Goal: Task Accomplishment & Management: Complete application form

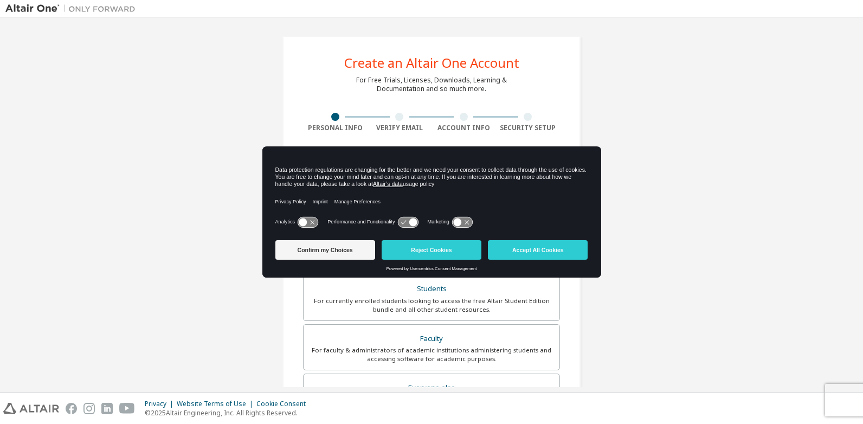
click at [310, 221] on icon at bounding box center [308, 222] width 20 height 10
click at [310, 221] on icon at bounding box center [313, 222] width 8 height 8
click at [316, 250] on button "Confirm my Choices" at bounding box center [325, 250] width 100 height 20
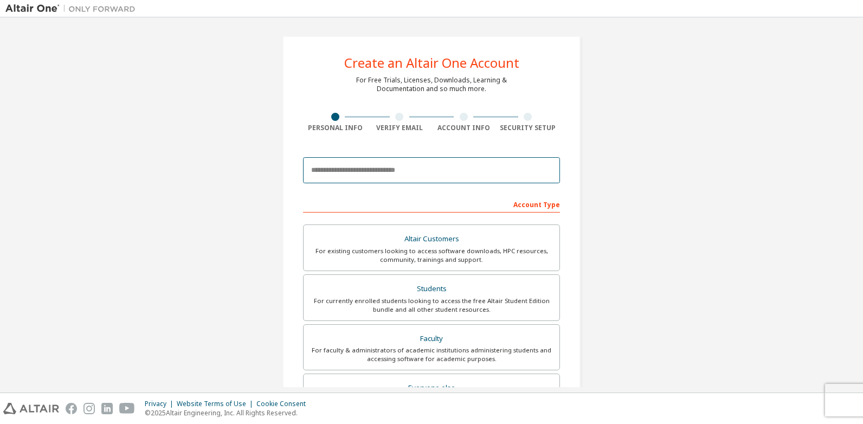
click at [373, 174] on input "email" at bounding box center [431, 170] width 257 height 26
type input "*"
type input "**********"
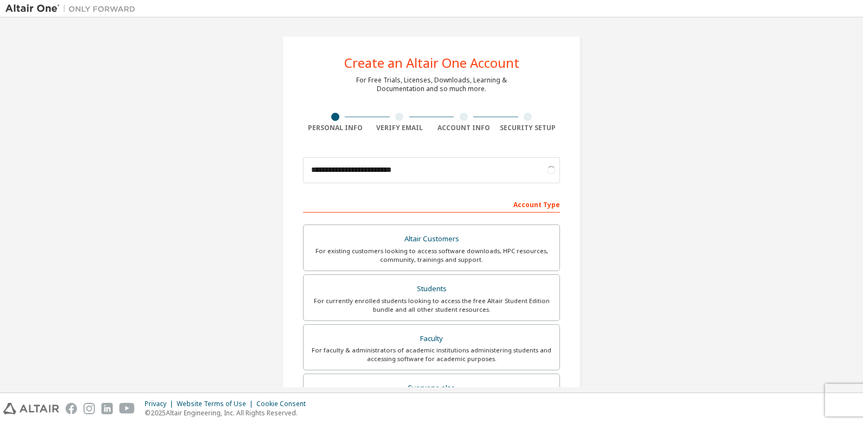
click at [488, 197] on div "Account Type" at bounding box center [431, 203] width 257 height 17
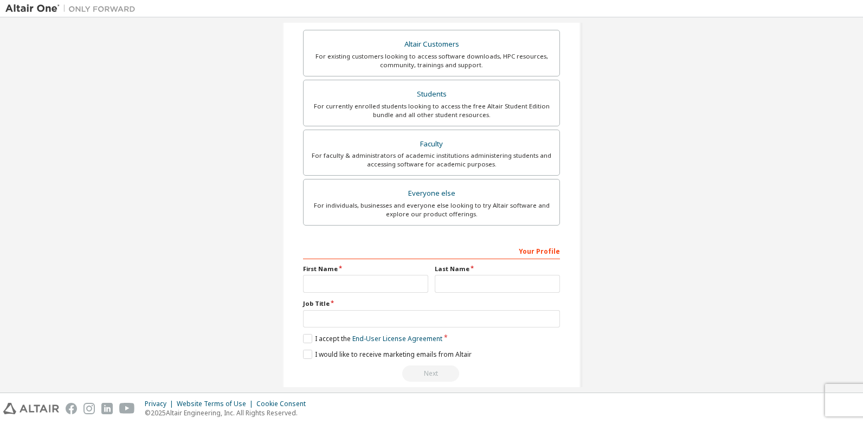
scroll to position [210, 0]
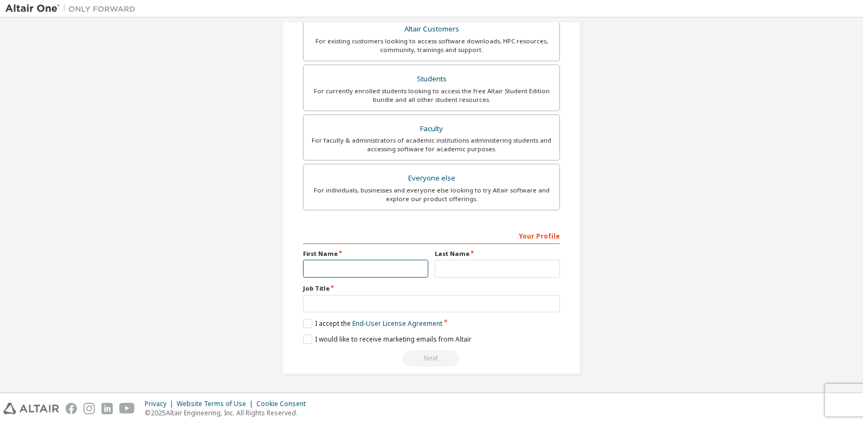
click at [342, 271] on input "text" at bounding box center [365, 269] width 125 height 18
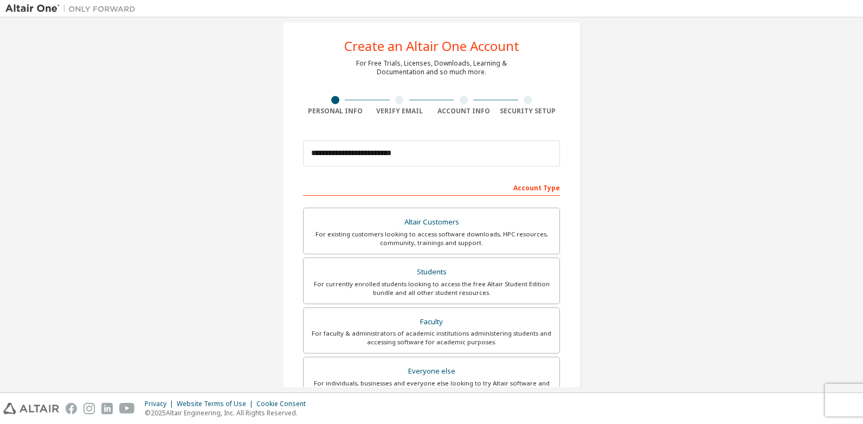
scroll to position [0, 0]
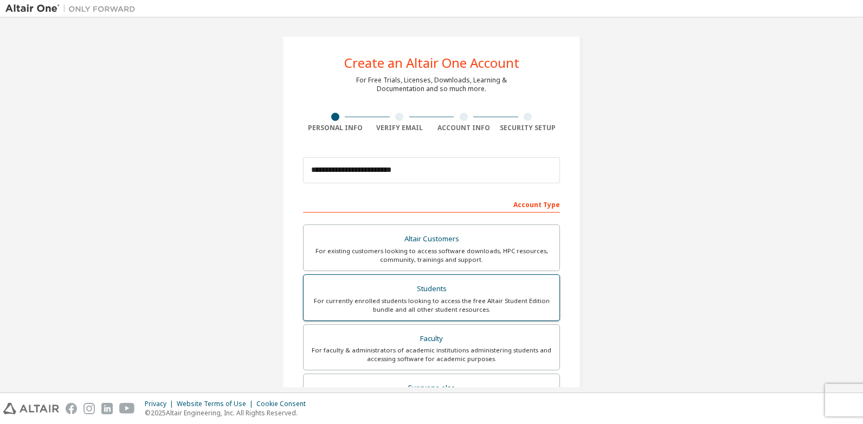
type input "*"
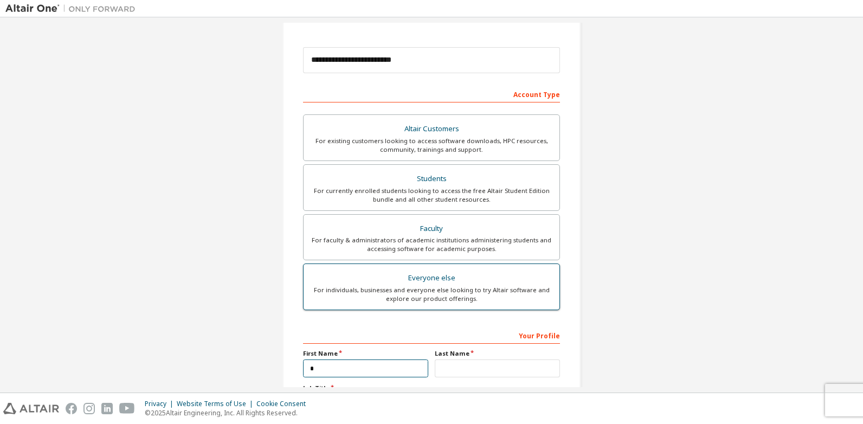
scroll to position [150, 0]
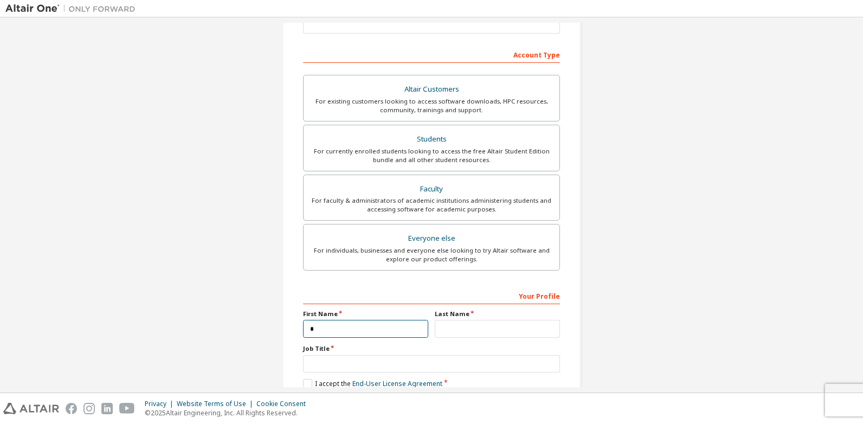
click at [344, 326] on input "*" at bounding box center [365, 329] width 125 height 18
type input "*****"
drag, startPoint x: 508, startPoint y: 337, endPoint x: 503, endPoint y: 325, distance: 12.9
click at [507, 332] on input "text" at bounding box center [497, 329] width 125 height 18
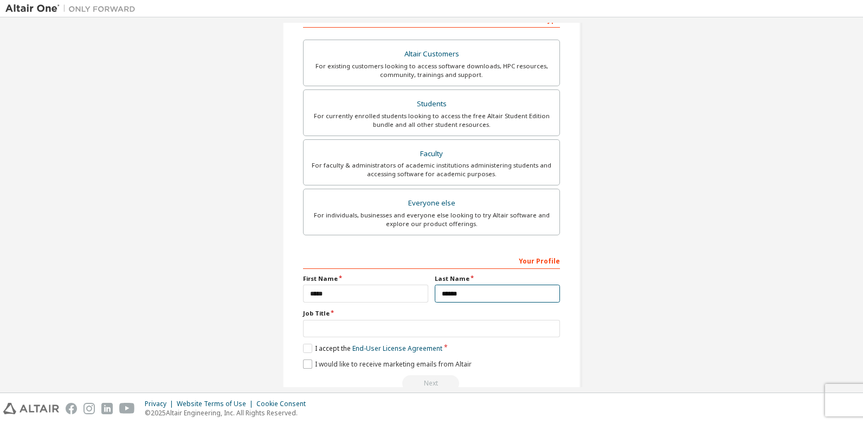
scroll to position [204, 0]
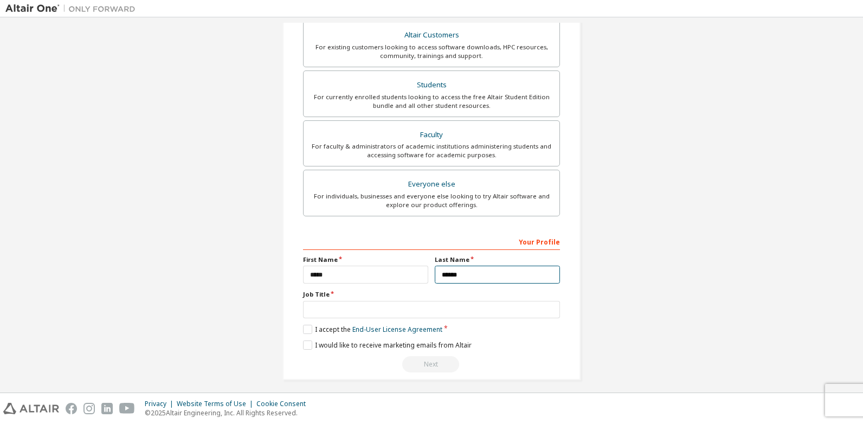
type input "******"
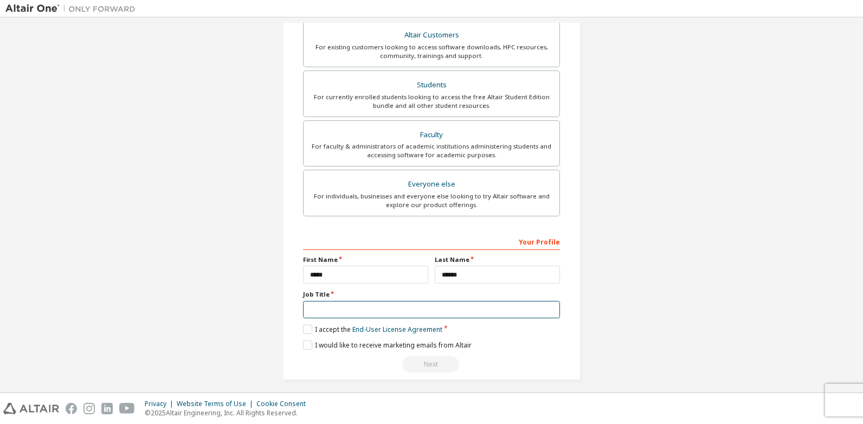
click at [323, 305] on input "text" at bounding box center [431, 310] width 257 height 18
click at [306, 326] on label "I accept the End-User License Agreement" at bounding box center [372, 329] width 139 height 9
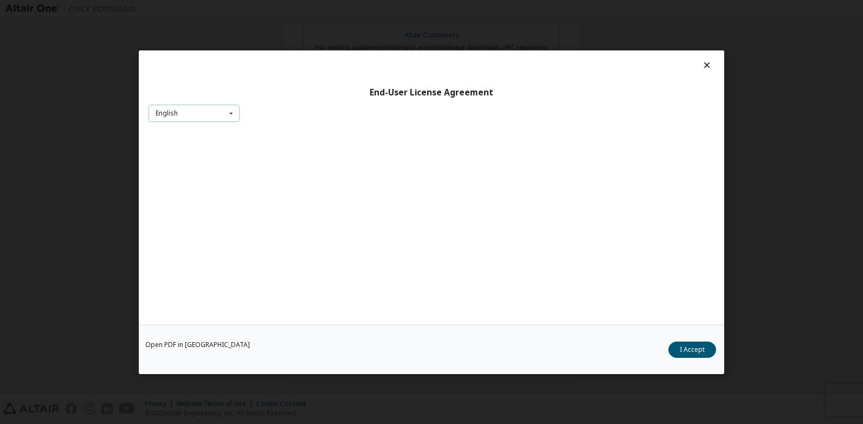
click at [218, 119] on div "English English Chinese French German Japanese Korean Portuguese" at bounding box center [194, 113] width 91 height 18
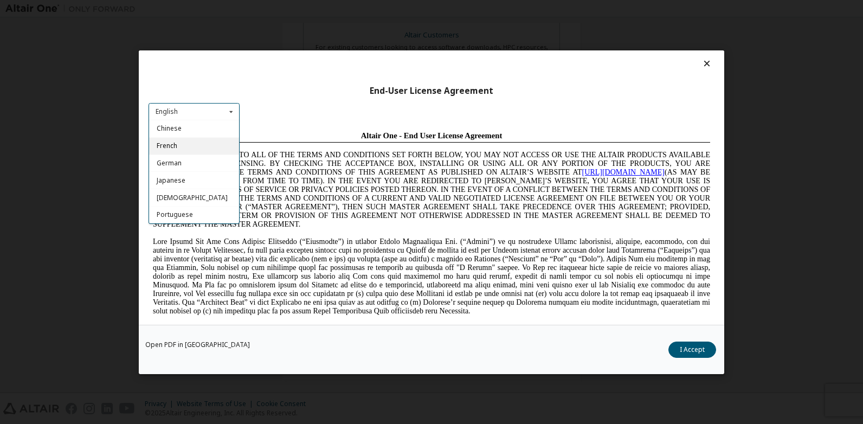
scroll to position [0, 0]
click at [192, 113] on div "English English Chinese French German Japanese Korean Portuguese" at bounding box center [194, 113] width 91 height 18
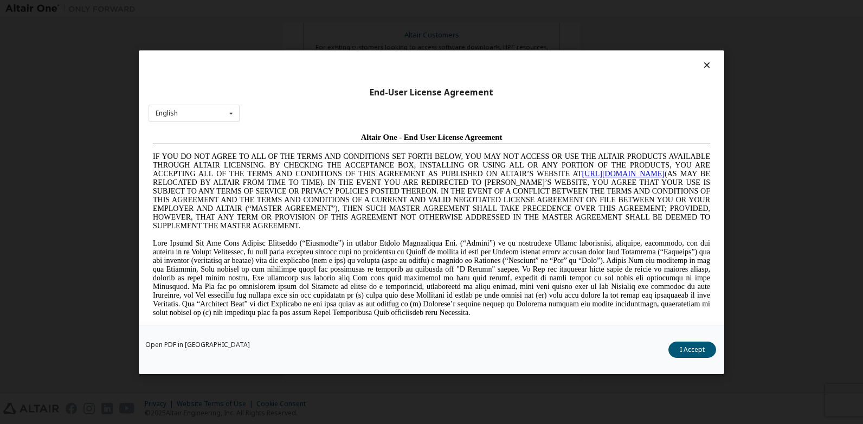
click at [688, 342] on button "I Accept" at bounding box center [693, 349] width 48 height 16
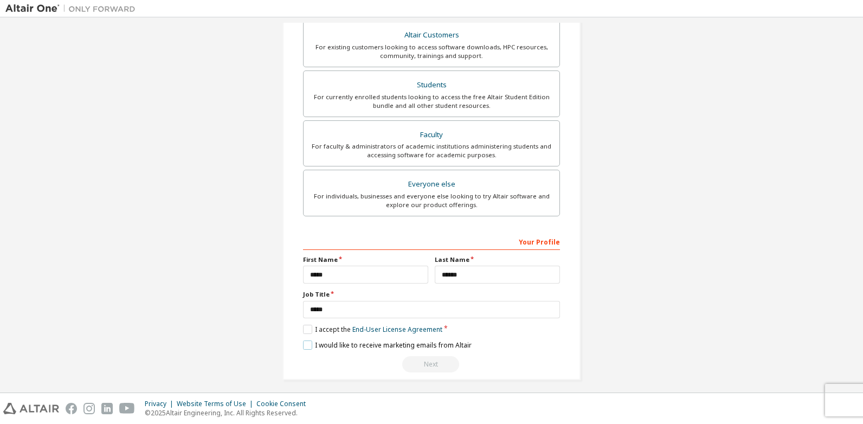
click at [308, 345] on label "I would like to receive marketing emails from Altair" at bounding box center [387, 345] width 169 height 9
click at [432, 365] on div "Next" at bounding box center [431, 364] width 257 height 16
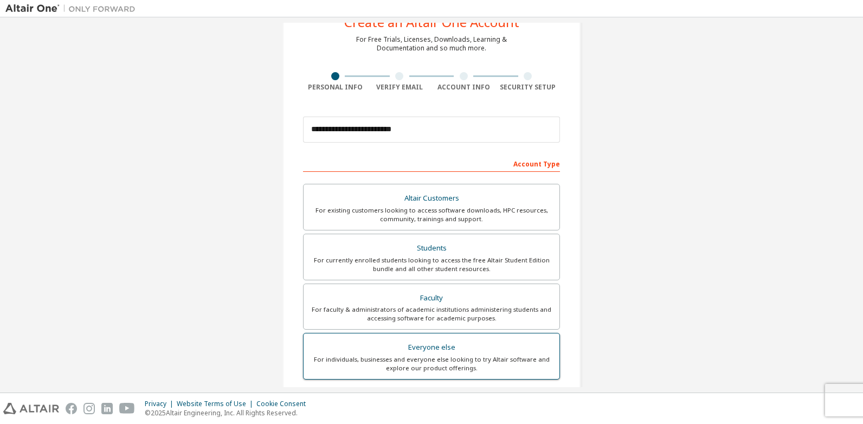
scroll to position [108, 0]
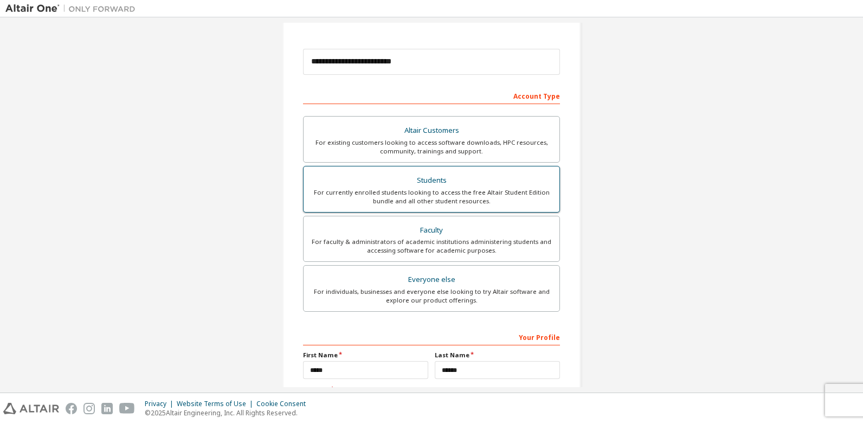
click at [448, 225] on div "Faculty" at bounding box center [431, 230] width 243 height 15
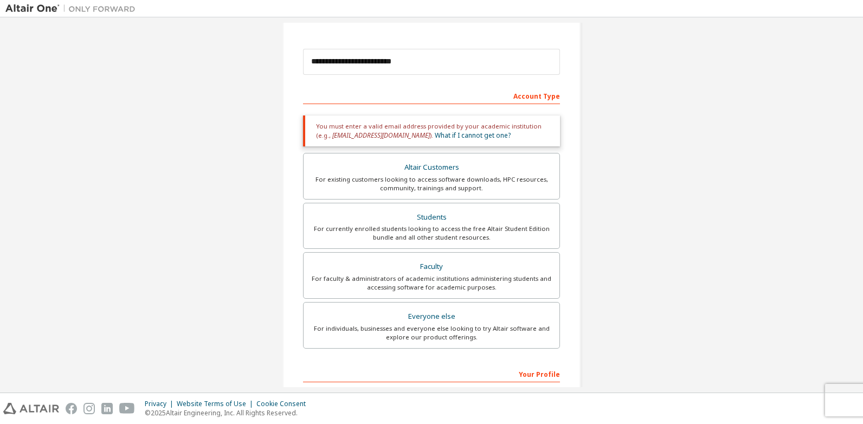
click at [462, 95] on div "Account Type" at bounding box center [431, 95] width 257 height 17
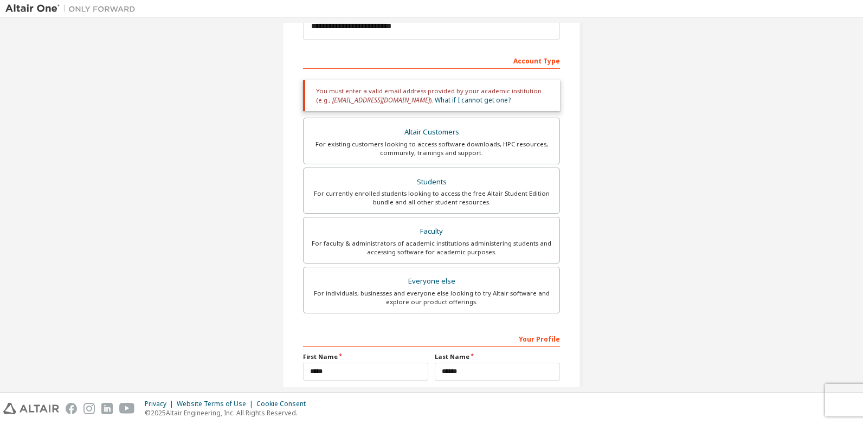
scroll to position [163, 0]
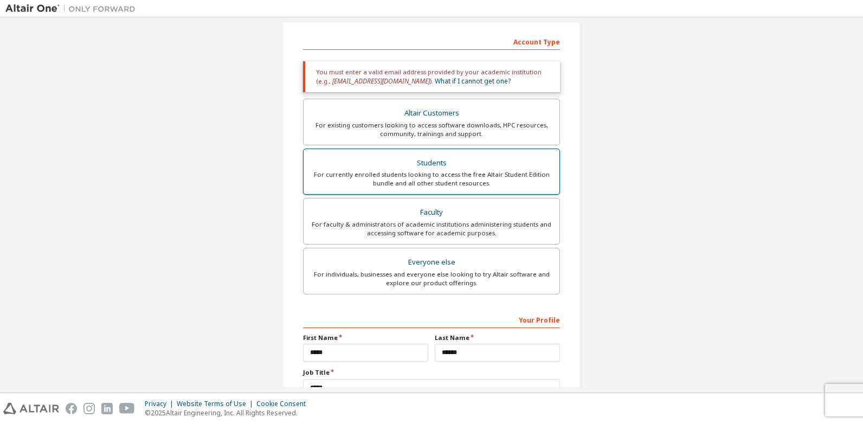
drag, startPoint x: 478, startPoint y: 198, endPoint x: 473, endPoint y: 189, distance: 10.2
click at [473, 189] on div "Altair Customers For existing customers looking to access software downloads, H…" at bounding box center [431, 198] width 257 height 199
drag, startPoint x: 473, startPoint y: 189, endPoint x: 470, endPoint y: 178, distance: 11.5
click at [470, 178] on div "For currently enrolled students looking to access the free Altair Student Editi…" at bounding box center [431, 178] width 243 height 17
click at [453, 130] on div "For existing customers looking to access software downloads, HPC resources, com…" at bounding box center [431, 129] width 243 height 17
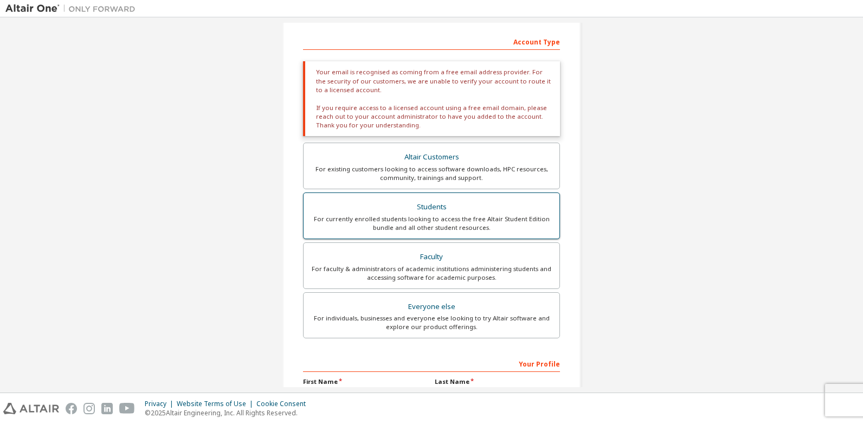
scroll to position [271, 0]
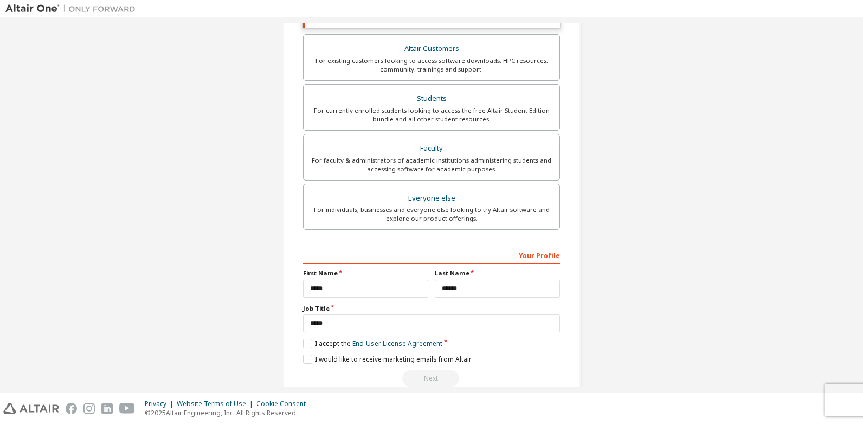
drag, startPoint x: 449, startPoint y: 259, endPoint x: 468, endPoint y: 259, distance: 19.0
click at [452, 261] on div "Your Profile" at bounding box center [431, 254] width 257 height 17
click at [528, 252] on div "Your Profile" at bounding box center [431, 254] width 257 height 17
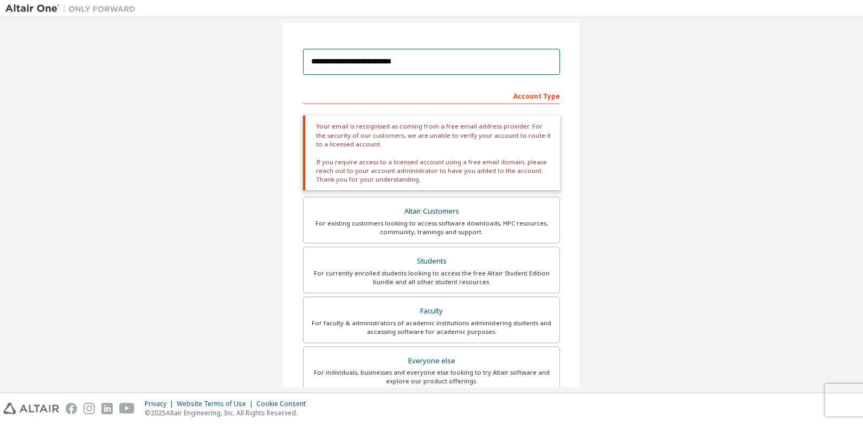
click at [425, 65] on input "**********" at bounding box center [431, 62] width 257 height 26
click at [395, 96] on div "Account Type" at bounding box center [431, 95] width 257 height 17
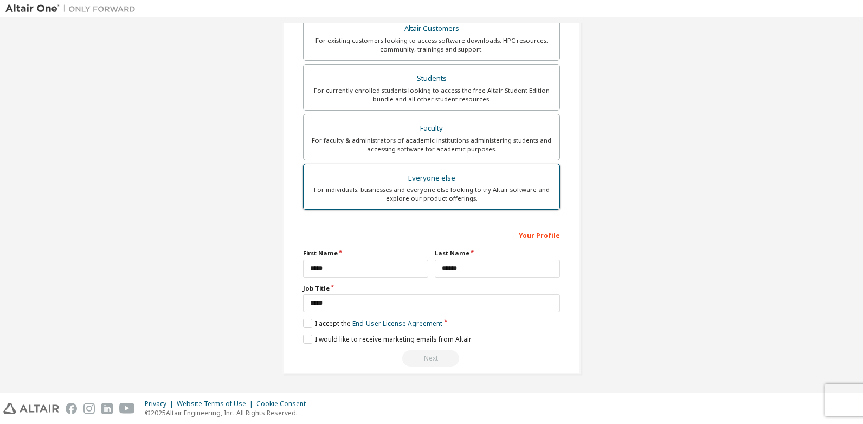
click at [420, 203] on div "For individuals, businesses and everyone else looking to try Altair software an…" at bounding box center [431, 193] width 243 height 17
click at [309, 321] on label "I accept the End-User License Agreement" at bounding box center [372, 323] width 139 height 9
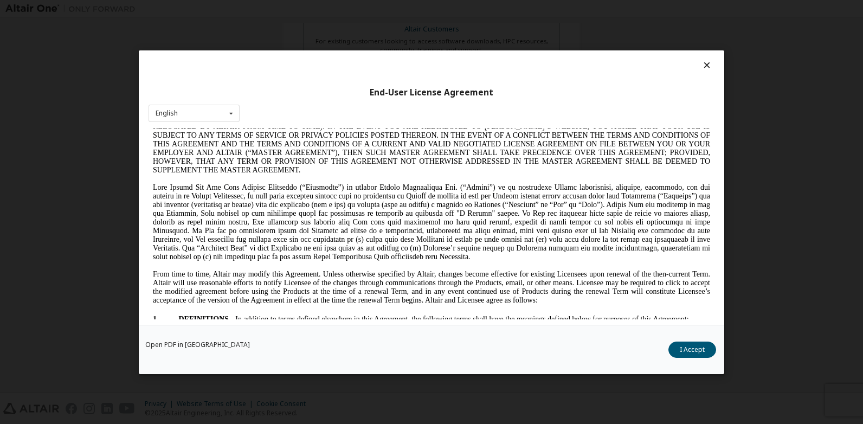
scroll to position [108, 0]
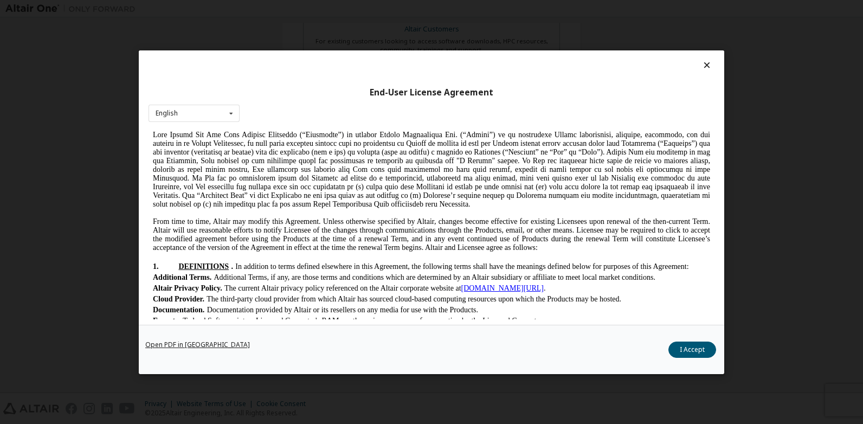
click at [156, 346] on link "Open PDF in [GEOGRAPHIC_DATA]" at bounding box center [197, 344] width 105 height 7
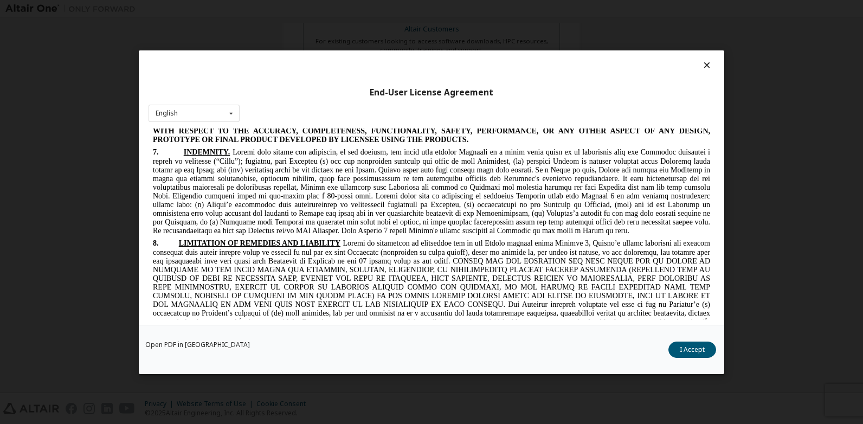
scroll to position [2061, 0]
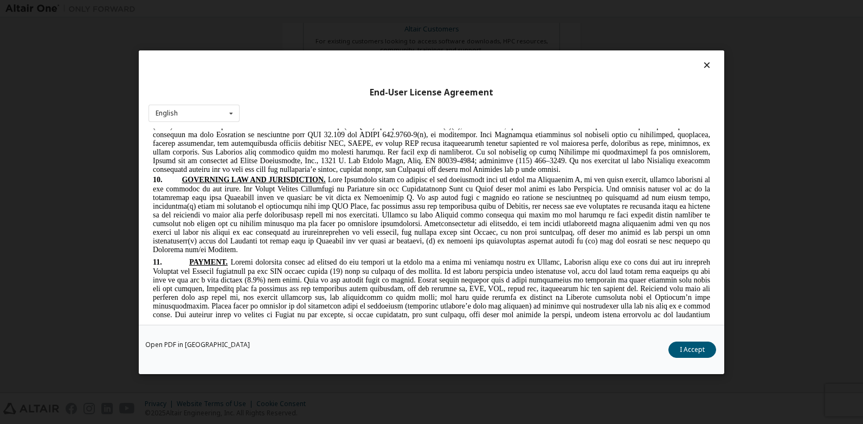
click at [703, 341] on button "I Accept" at bounding box center [693, 349] width 48 height 16
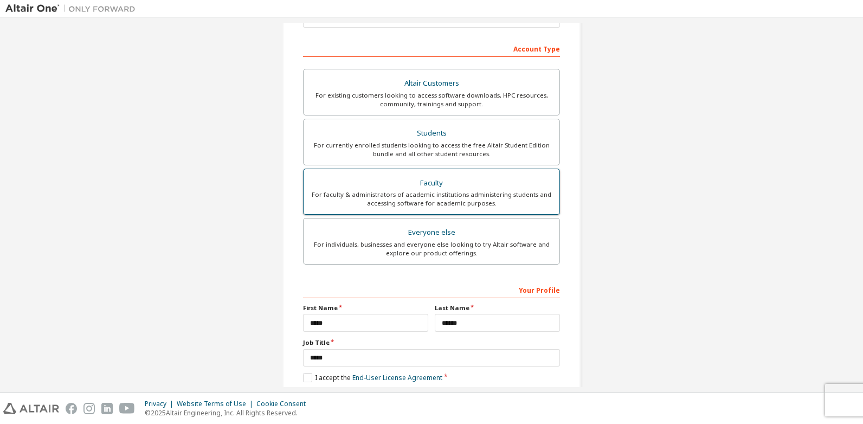
click at [439, 192] on div "For faculty & administrators of academic institutions administering students an…" at bounding box center [431, 198] width 243 height 17
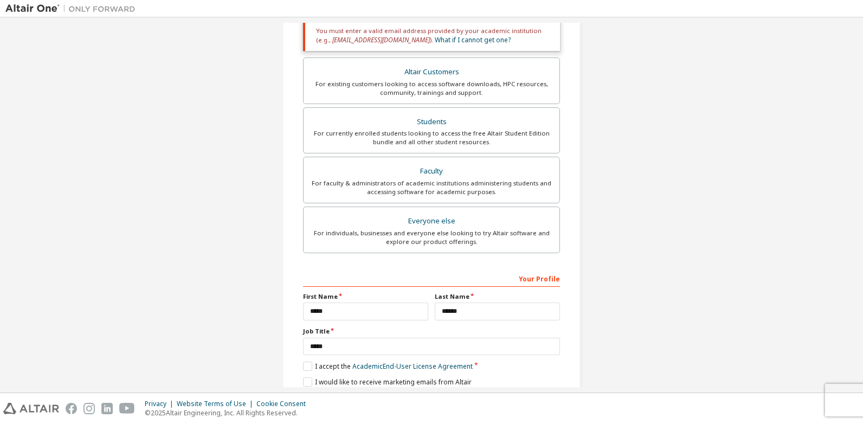
scroll to position [247, 0]
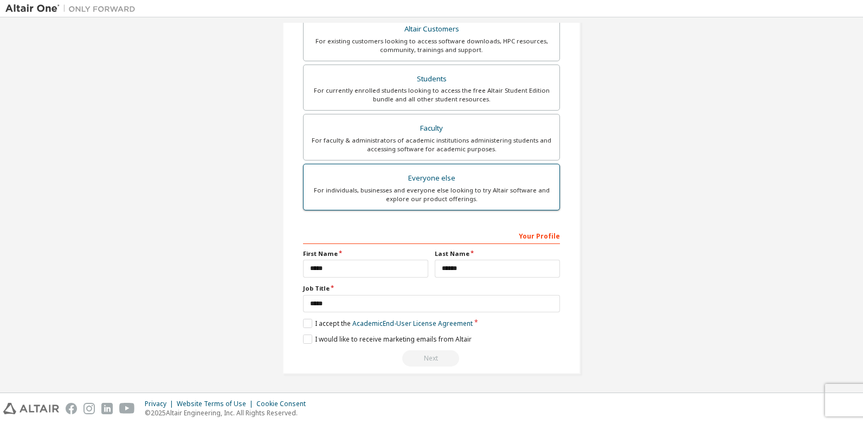
drag, startPoint x: 440, startPoint y: 159, endPoint x: 441, endPoint y: 169, distance: 9.9
click at [441, 169] on div "Altair Customers For existing customers looking to access software downloads, H…" at bounding box center [431, 114] width 257 height 199
drag, startPoint x: 441, startPoint y: 169, endPoint x: 445, endPoint y: 185, distance: 16.2
click at [445, 185] on div "Everyone else" at bounding box center [431, 178] width 243 height 15
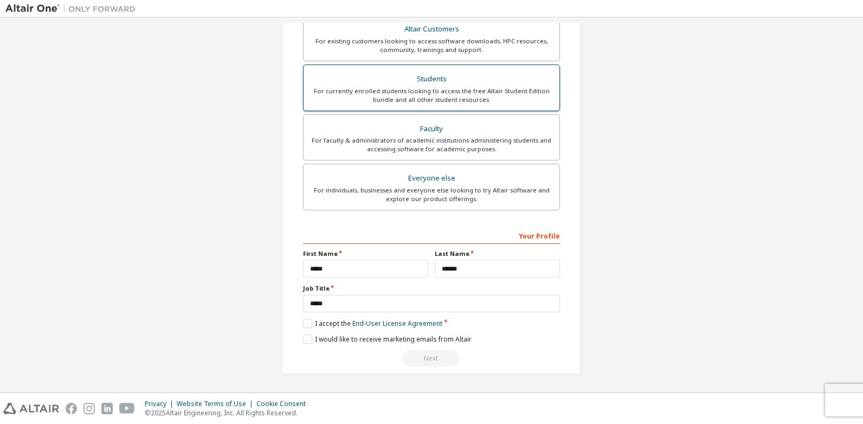
click at [475, 93] on div "For currently enrolled students looking to access the free Altair Student Editi…" at bounding box center [431, 95] width 243 height 17
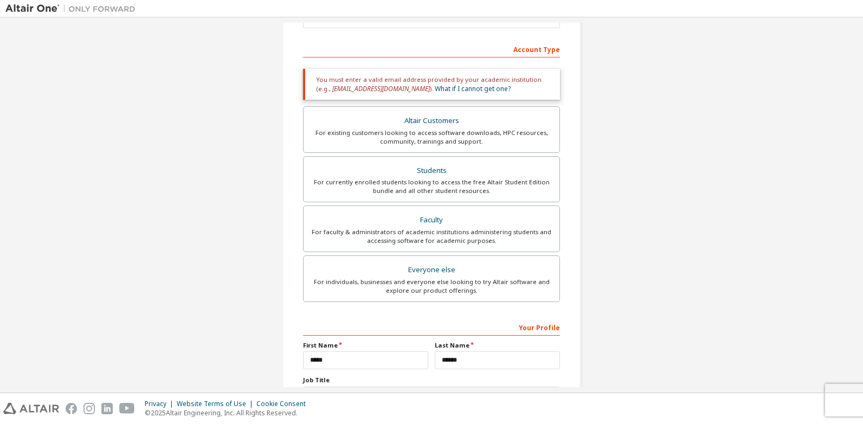
scroll to position [138, 0]
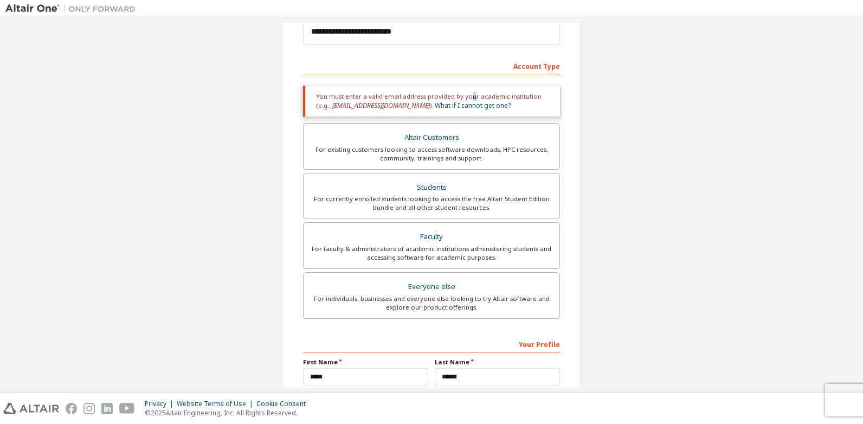
drag, startPoint x: 464, startPoint y: 84, endPoint x: 467, endPoint y: 91, distance: 7.8
click at [467, 91] on div "Academic emails outside our recognised list will require manual verification. Y…" at bounding box center [431, 98] width 257 height 37
drag, startPoint x: 467, startPoint y: 91, endPoint x: 592, endPoint y: 85, distance: 124.9
click at [592, 86] on div "**********" at bounding box center [431, 189] width 853 height 611
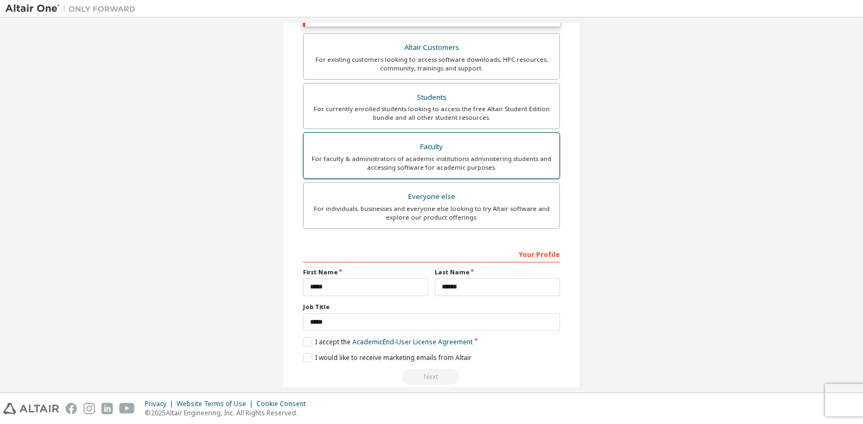
scroll to position [247, 0]
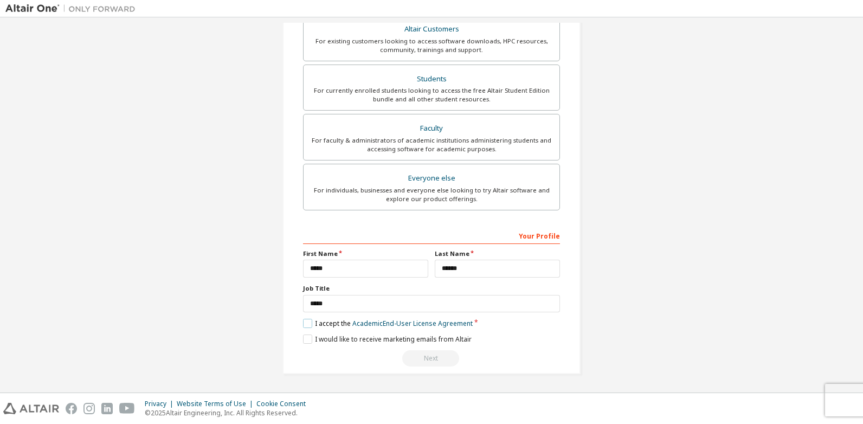
click at [309, 319] on label "I accept the Academic End-User License Agreement" at bounding box center [388, 323] width 170 height 9
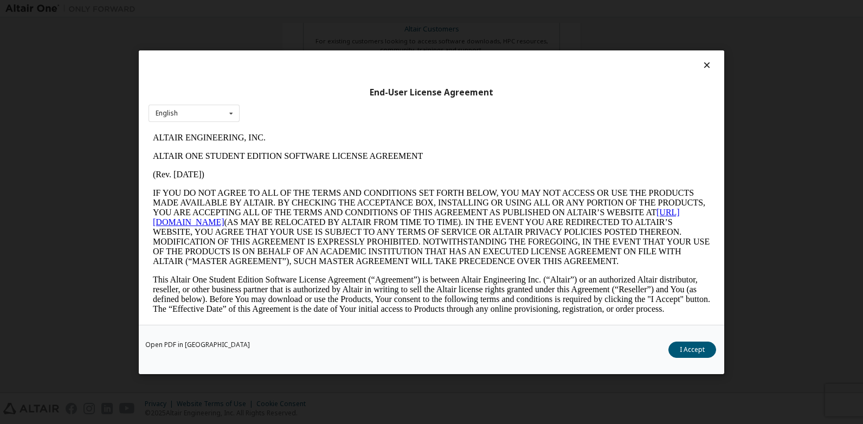
scroll to position [0, 0]
click at [214, 114] on div "English English" at bounding box center [194, 113] width 91 height 18
click at [198, 130] on div "English" at bounding box center [194, 129] width 90 height 17
drag, startPoint x: 691, startPoint y: 347, endPoint x: 681, endPoint y: 337, distance: 13.8
click at [689, 345] on button "I Accept" at bounding box center [693, 349] width 48 height 16
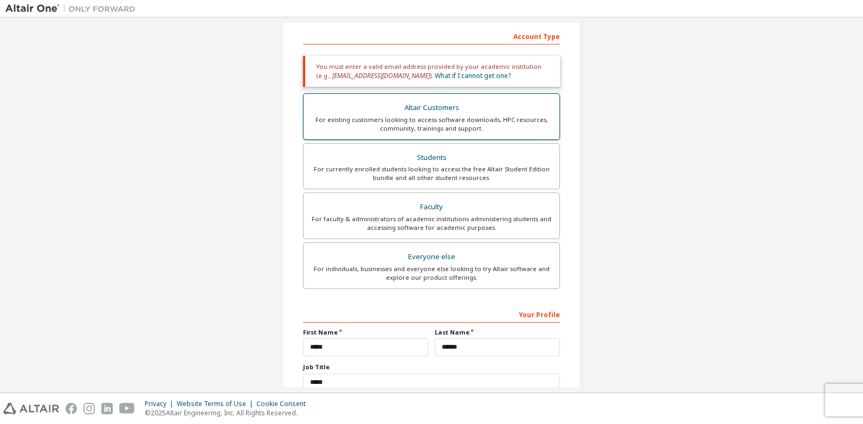
scroll to position [84, 0]
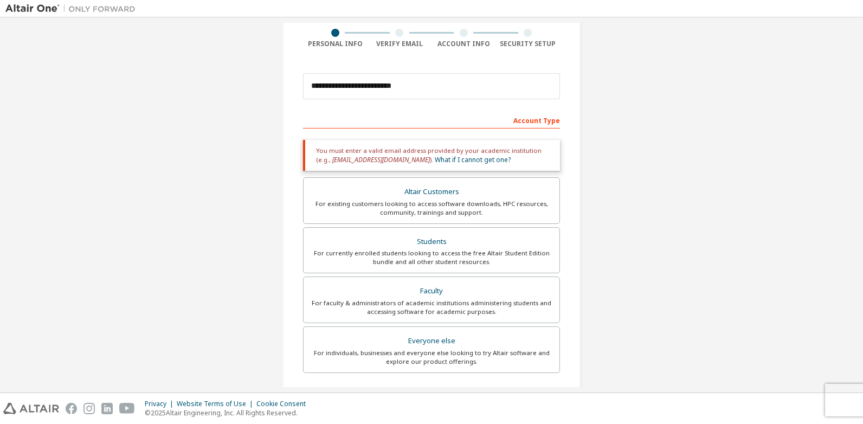
click at [322, 123] on div "Account Type" at bounding box center [431, 119] width 257 height 17
drag, startPoint x: 443, startPoint y: 259, endPoint x: 435, endPoint y: 257, distance: 7.2
click at [435, 257] on div "For currently enrolled students looking to access the free Altair Student Editi…" at bounding box center [431, 257] width 243 height 17
drag, startPoint x: 435, startPoint y: 257, endPoint x: 702, endPoint y: 206, distance: 271.1
click at [702, 206] on div "**********" at bounding box center [431, 244] width 853 height 611
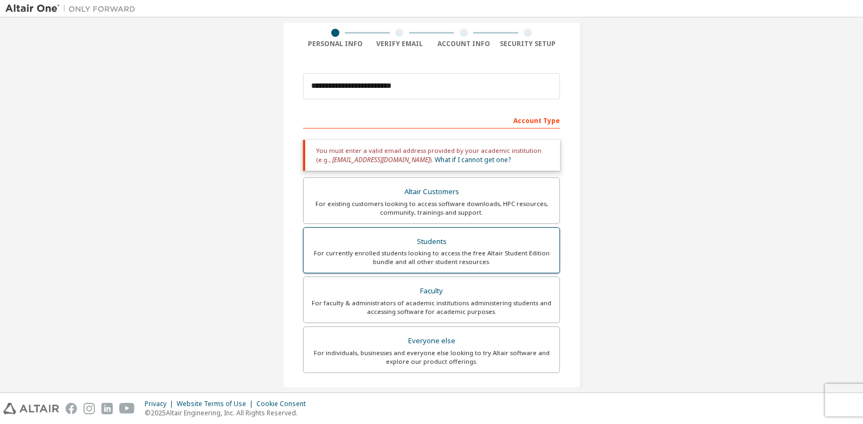
click at [492, 257] on div "For currently enrolled students looking to access the free Altair Student Editi…" at bounding box center [431, 257] width 243 height 17
click at [150, 238] on div "**********" at bounding box center [431, 244] width 853 height 611
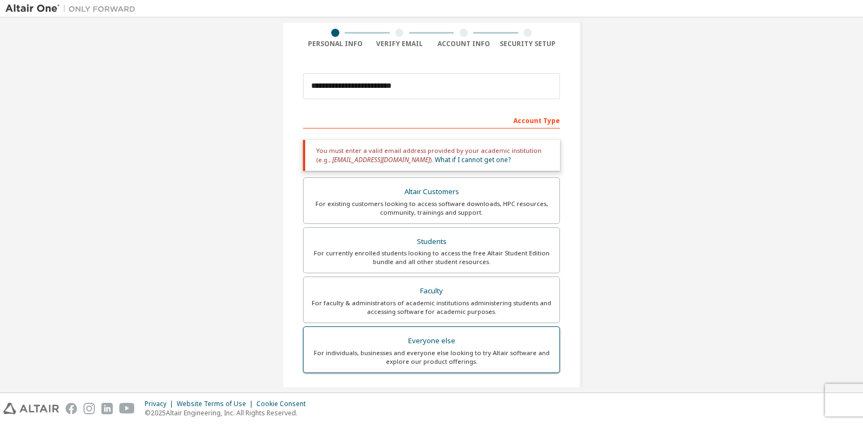
scroll to position [247, 0]
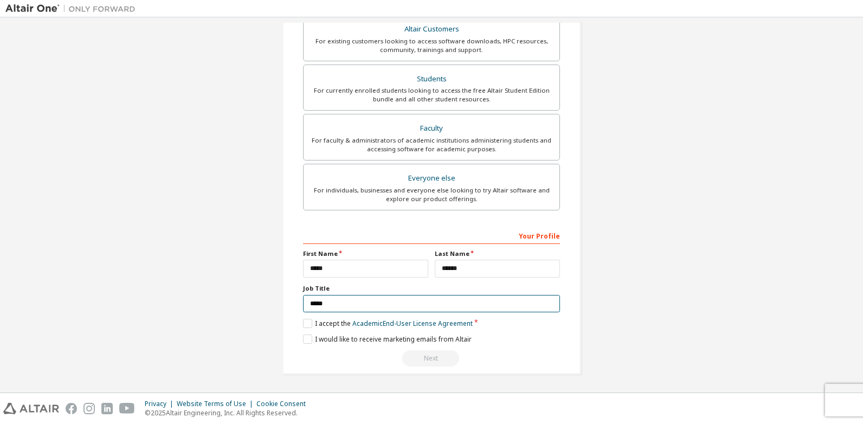
click at [342, 303] on input "*****" at bounding box center [431, 304] width 257 height 18
type input "*"
click at [402, 233] on div "Your Profile" at bounding box center [431, 235] width 257 height 17
click at [421, 360] on div "Next" at bounding box center [431, 358] width 257 height 16
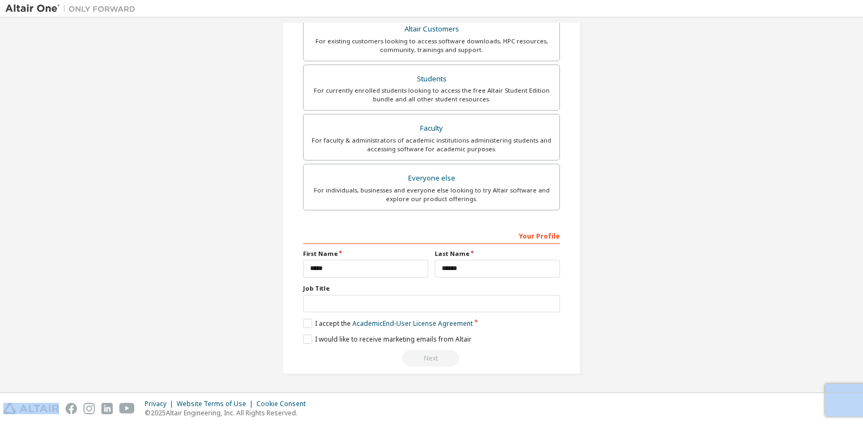
click at [421, 360] on div "Next" at bounding box center [431, 358] width 257 height 16
click at [422, 359] on div "Next" at bounding box center [431, 358] width 257 height 16
click at [424, 358] on div "Next" at bounding box center [431, 358] width 257 height 16
click at [419, 356] on div "Next" at bounding box center [431, 358] width 257 height 16
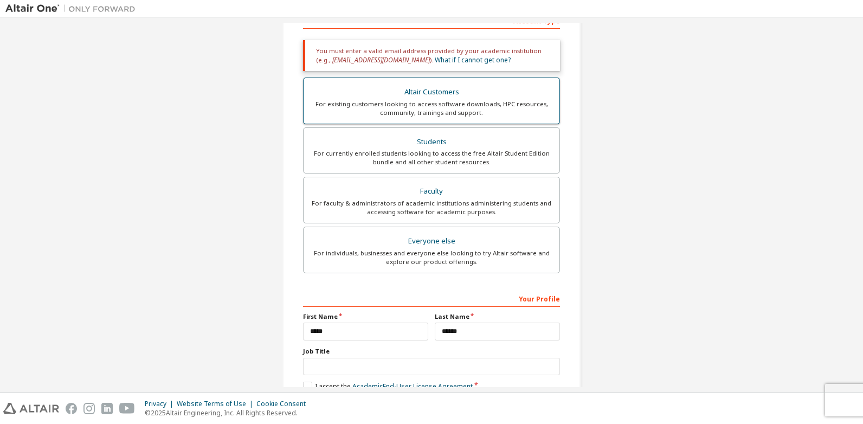
scroll to position [0, 0]
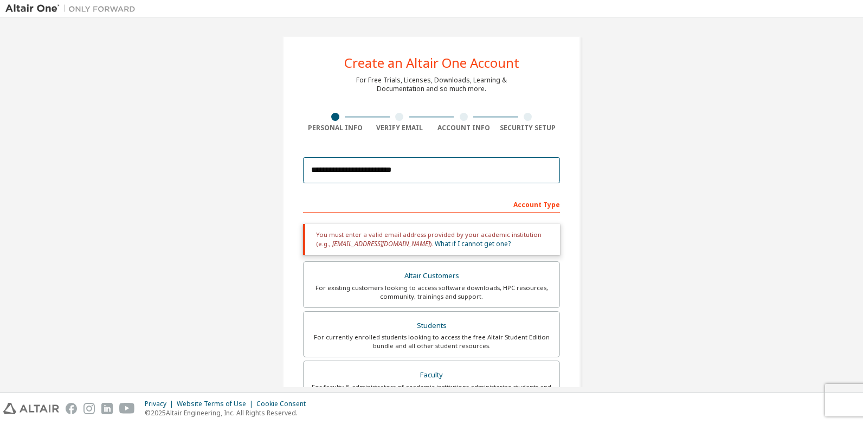
click at [439, 163] on input "**********" at bounding box center [431, 170] width 257 height 26
click at [340, 171] on input "**********" at bounding box center [431, 170] width 257 height 26
click at [442, 162] on input "**********" at bounding box center [431, 170] width 257 height 26
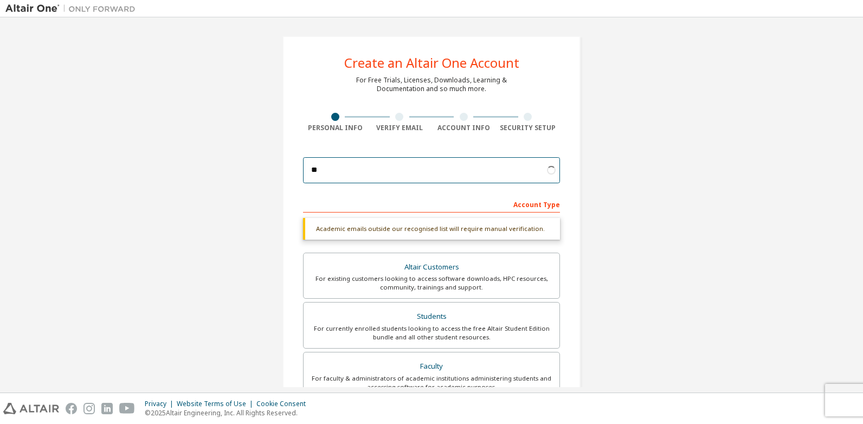
type input "*"
drag, startPoint x: 396, startPoint y: 181, endPoint x: 396, endPoint y: 174, distance: 6.5
click at [396, 174] on input "email" at bounding box center [431, 170] width 257 height 26
click at [418, 171] on input "**********" at bounding box center [431, 170] width 257 height 26
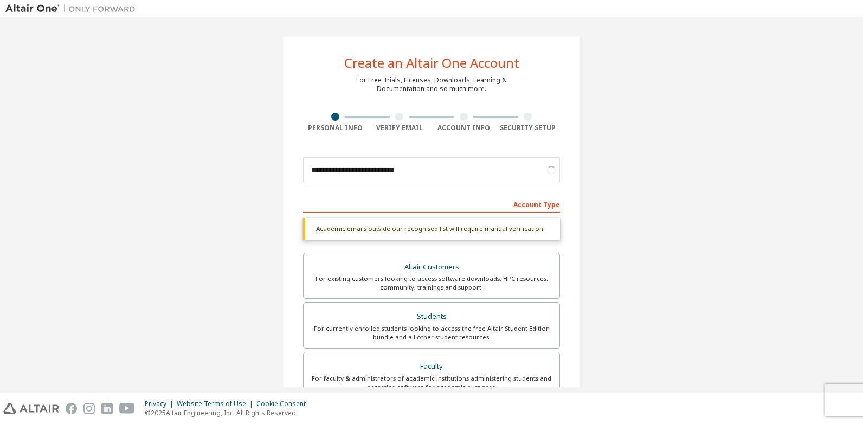
click at [271, 198] on div "**********" at bounding box center [432, 324] width 324 height 603
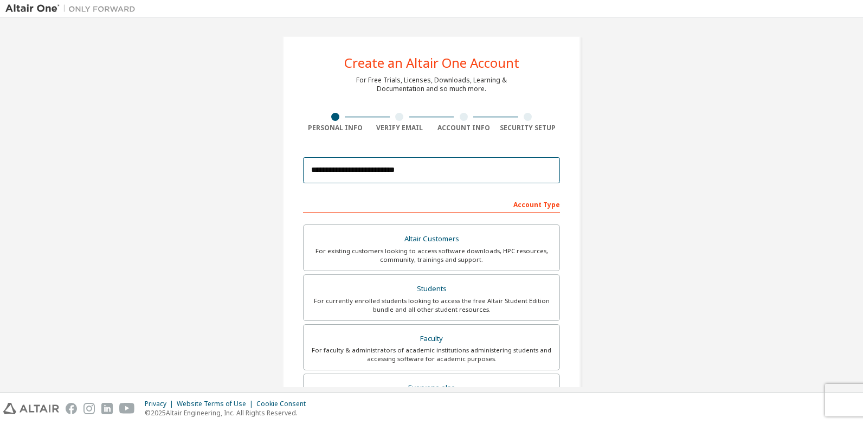
click at [380, 170] on input "**********" at bounding box center [431, 170] width 257 height 26
click at [359, 176] on input "**********" at bounding box center [431, 170] width 257 height 26
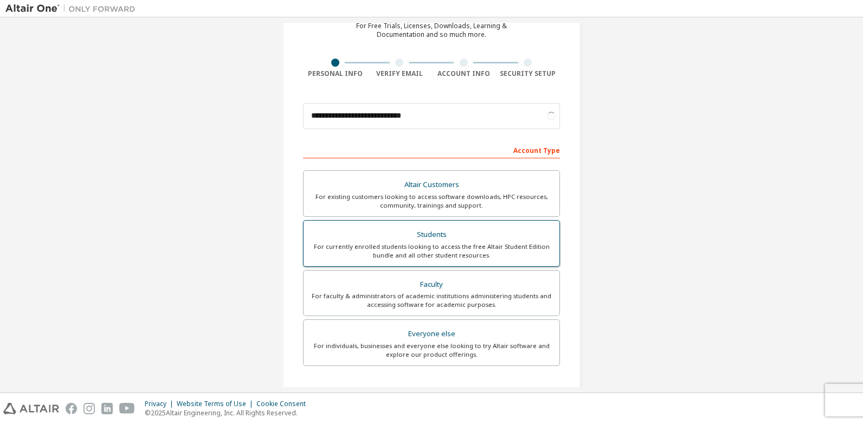
click at [404, 230] on div "Students" at bounding box center [431, 234] width 243 height 15
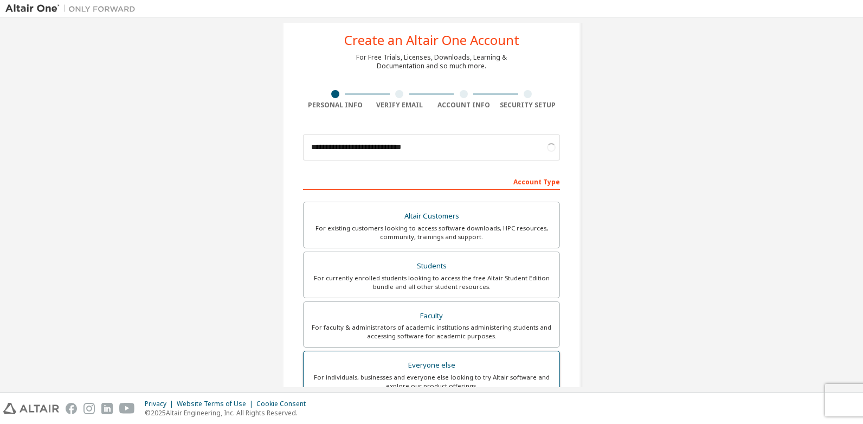
scroll to position [0, 0]
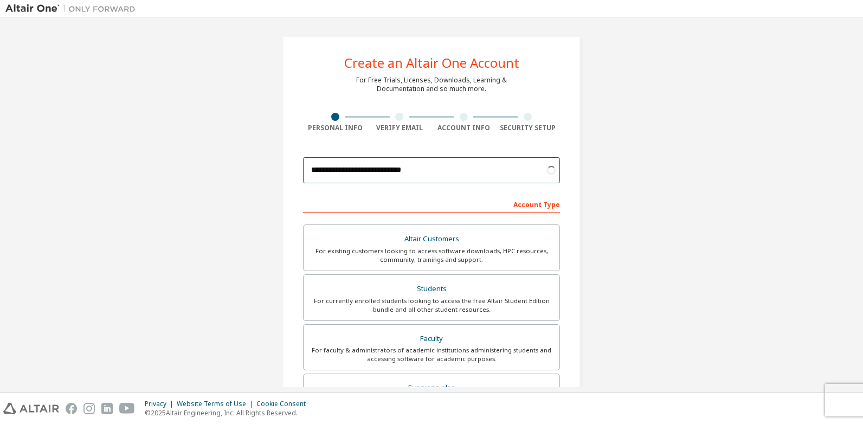
click at [367, 172] on input "**********" at bounding box center [431, 170] width 257 height 26
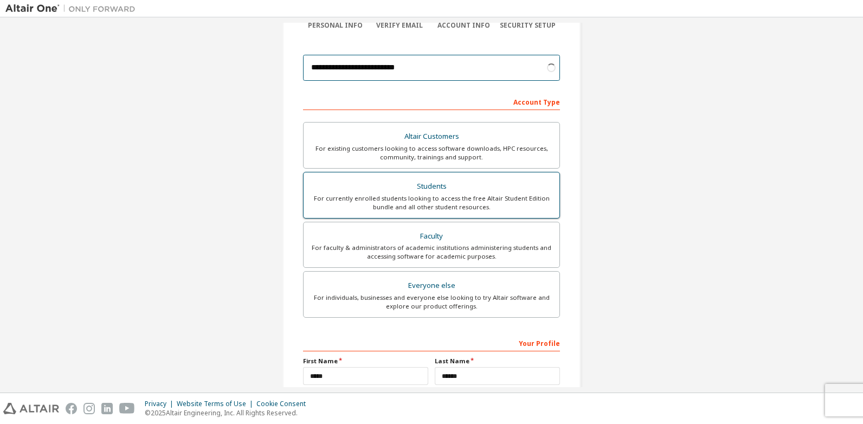
scroll to position [210, 0]
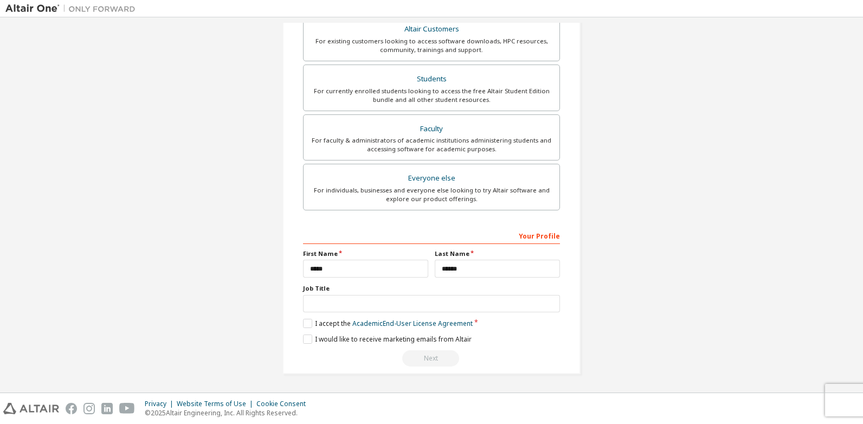
type input "**********"
click at [420, 356] on div "Next" at bounding box center [431, 358] width 257 height 16
click at [438, 362] on button "Next" at bounding box center [430, 358] width 57 height 16
click at [438, 362] on div "Next" at bounding box center [431, 358] width 257 height 16
